Goal: Information Seeking & Learning: Learn about a topic

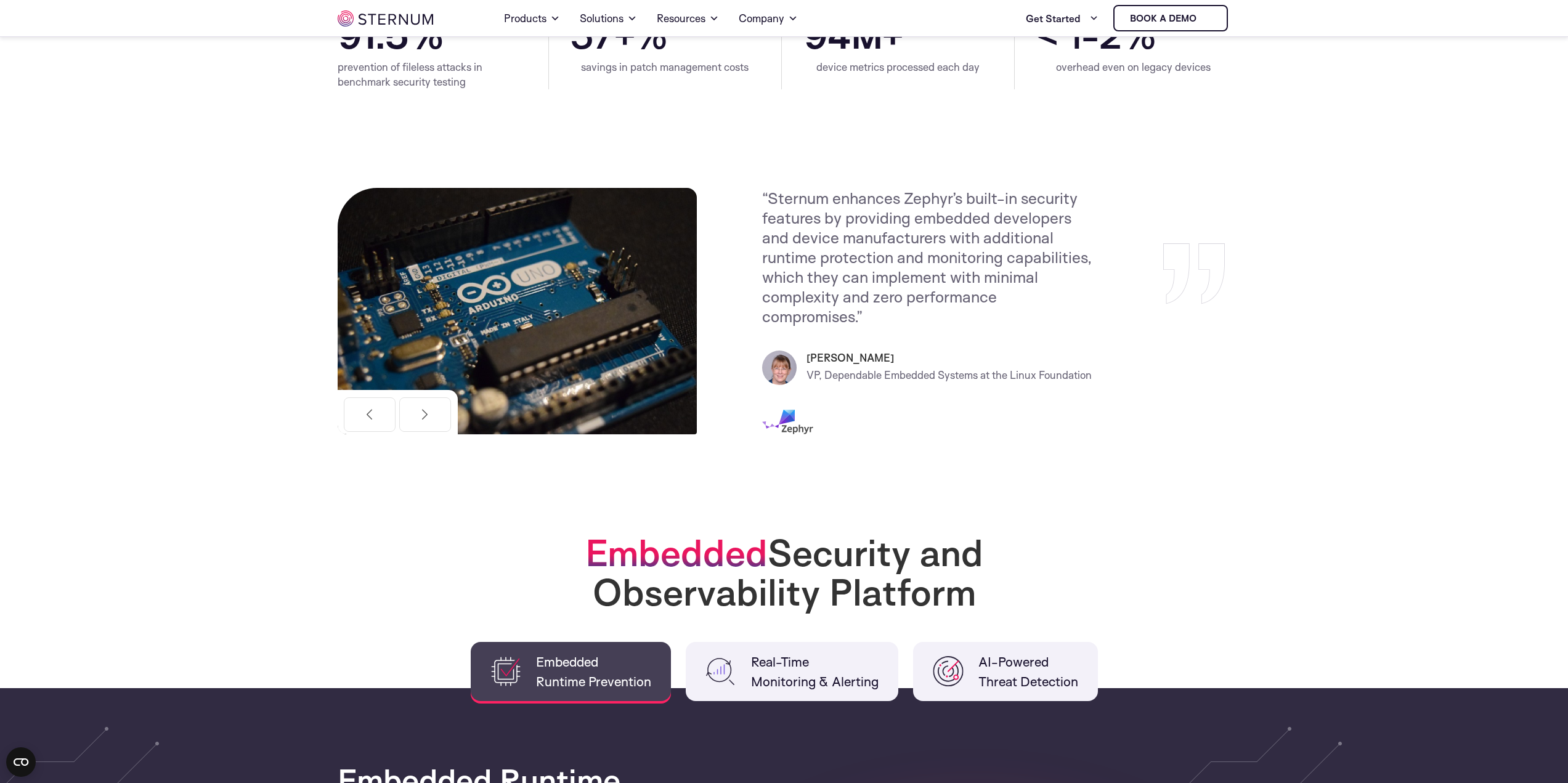
scroll to position [239, 0]
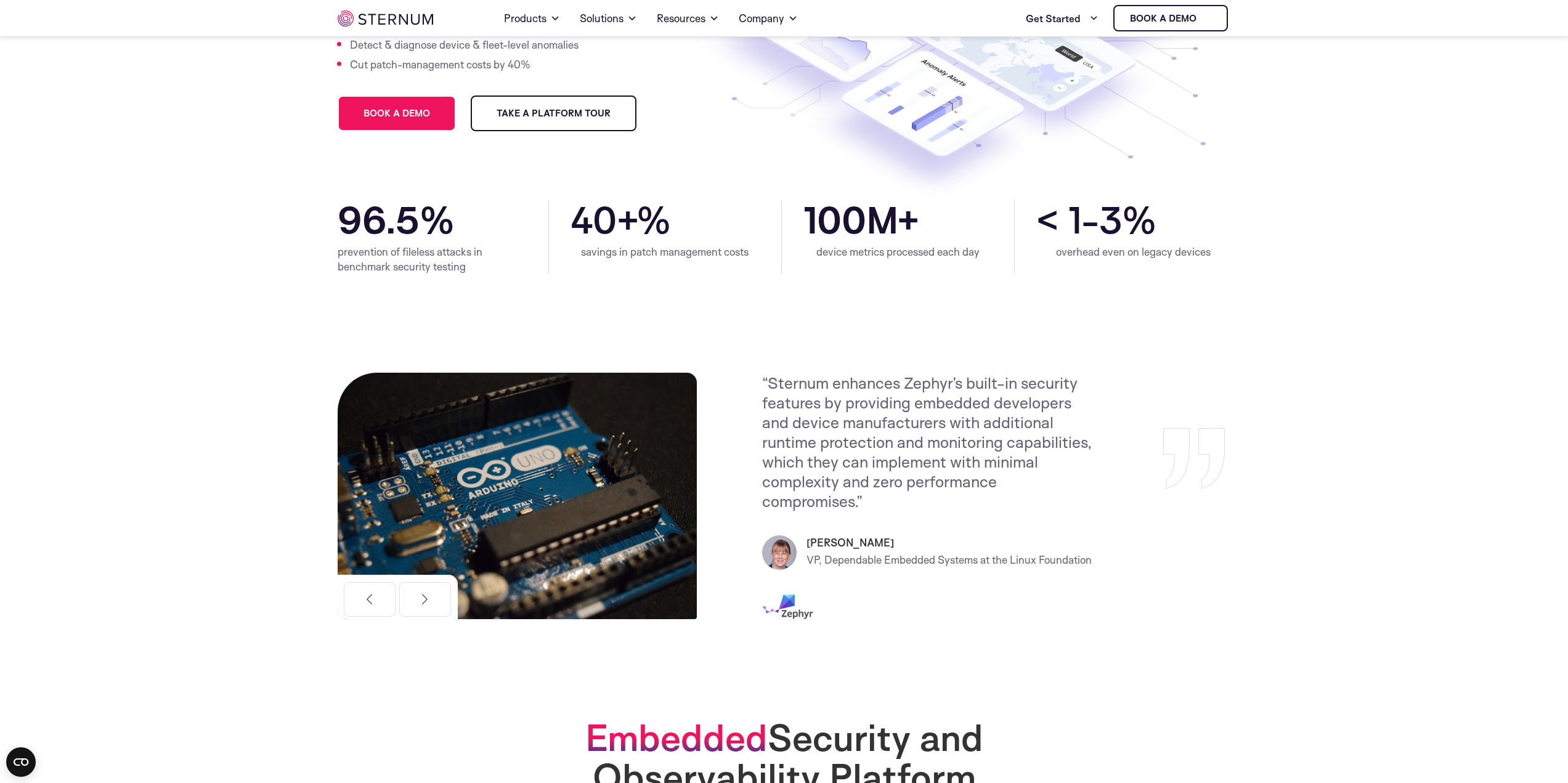
click at [1306, 389] on section "Previous “Seamless baked-in security with none of the added investment or compl…" at bounding box center [784, 496] width 1568 height 370
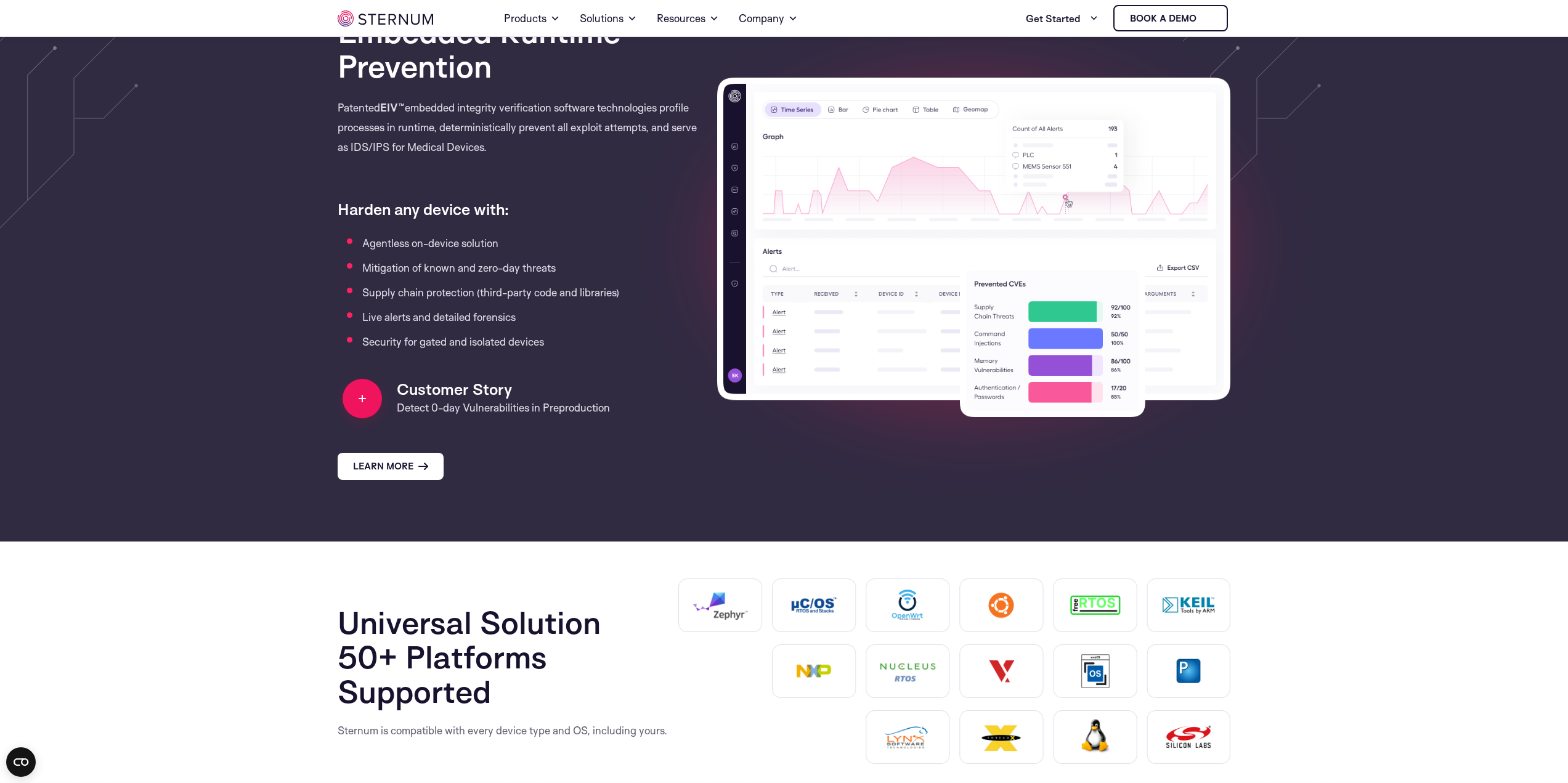
scroll to position [1163, 0]
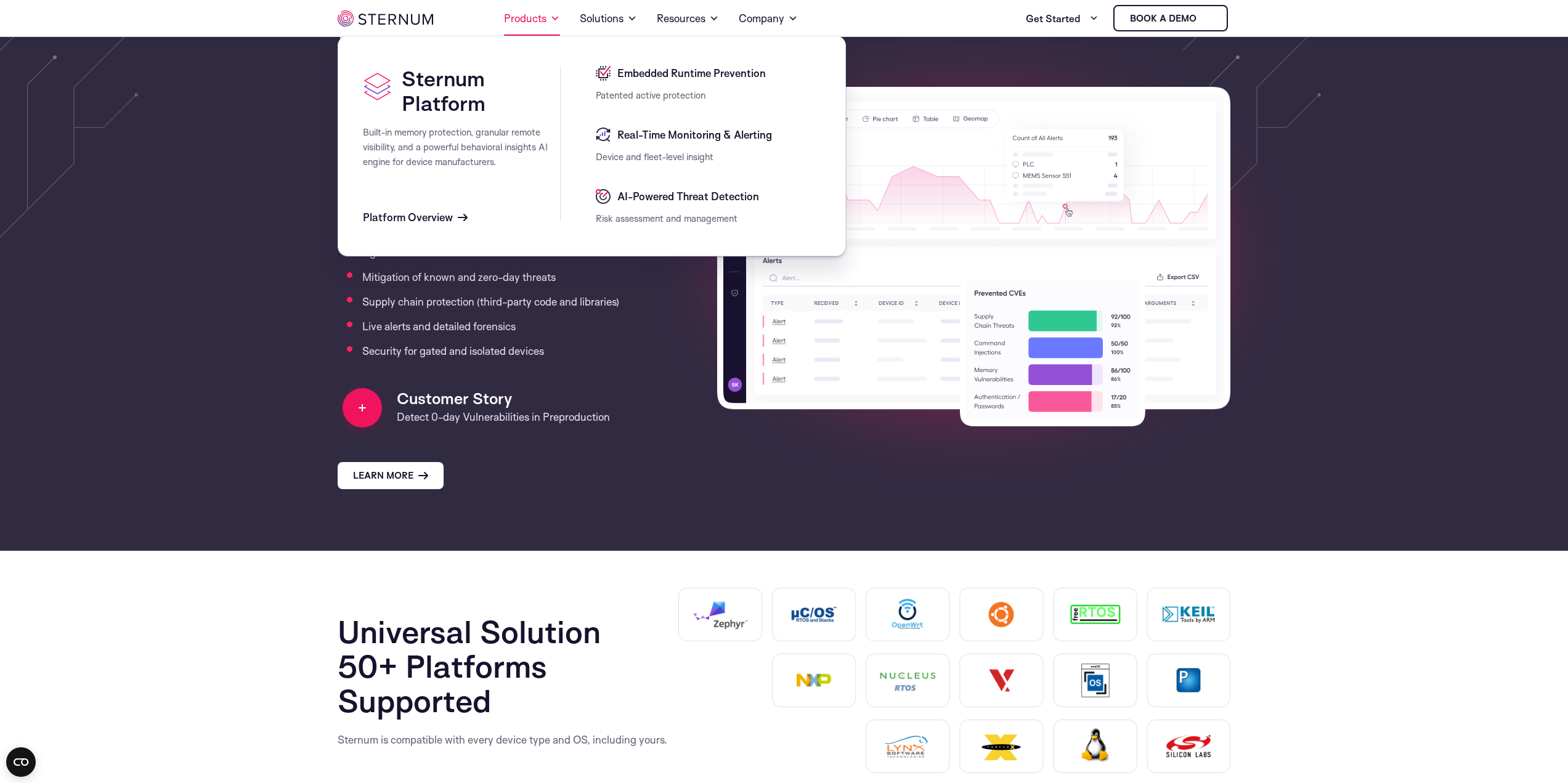
click at [507, 14] on link "Products" at bounding box center [531, 19] width 56 height 35
click at [661, 80] on span "Embedded Runtime Prevention" at bounding box center [690, 73] width 151 height 14
